Goal: Information Seeking & Learning: Learn about a topic

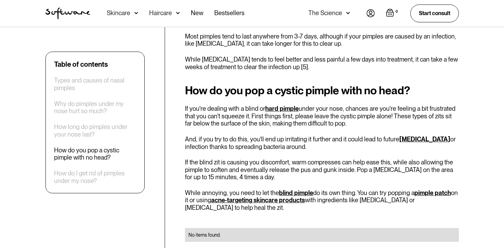
scroll to position [819, 0]
click at [283, 105] on link "hard pimple" at bounding box center [281, 108] width 33 height 7
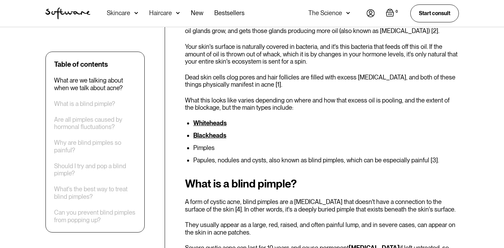
scroll to position [537, 0]
